Goal: Navigation & Orientation: Go to known website

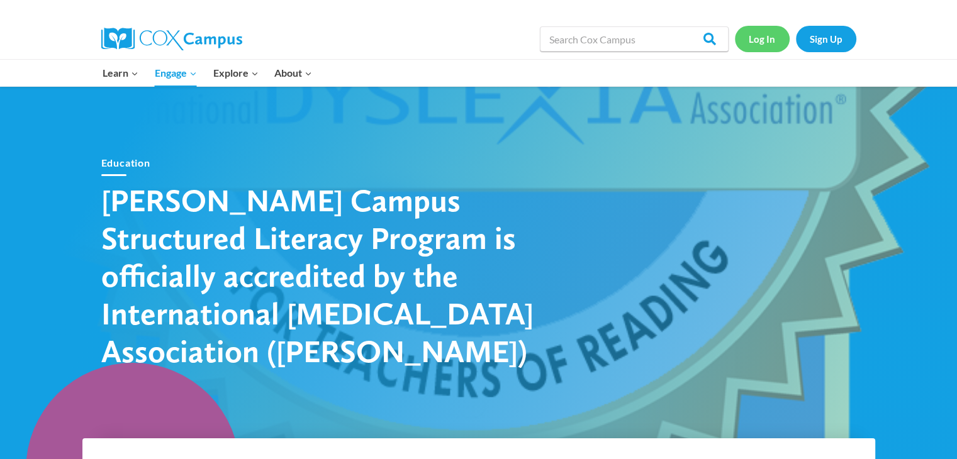
click at [747, 38] on link "Log In" at bounding box center [762, 39] width 55 height 26
click at [766, 45] on link "Log In" at bounding box center [762, 39] width 55 height 26
